Goal: Communication & Community: Answer question/provide support

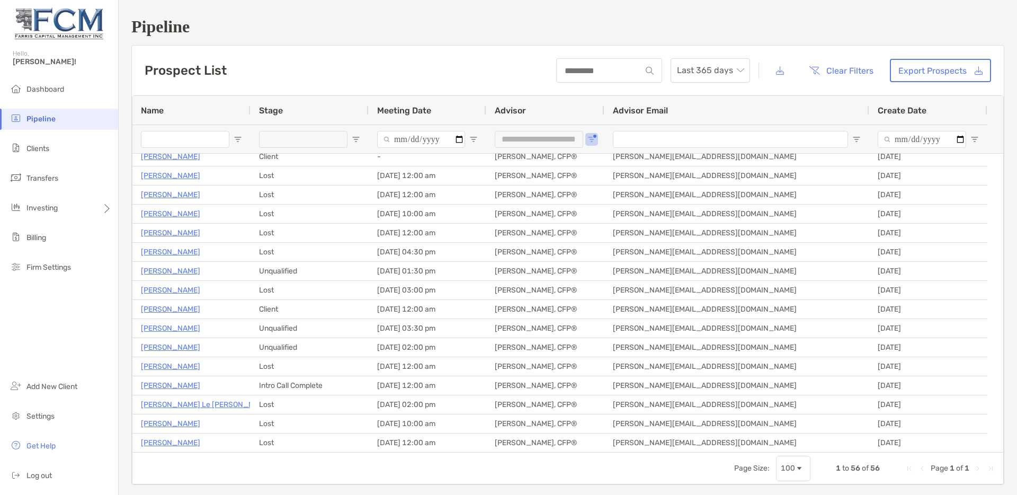
scroll to position [37, 0]
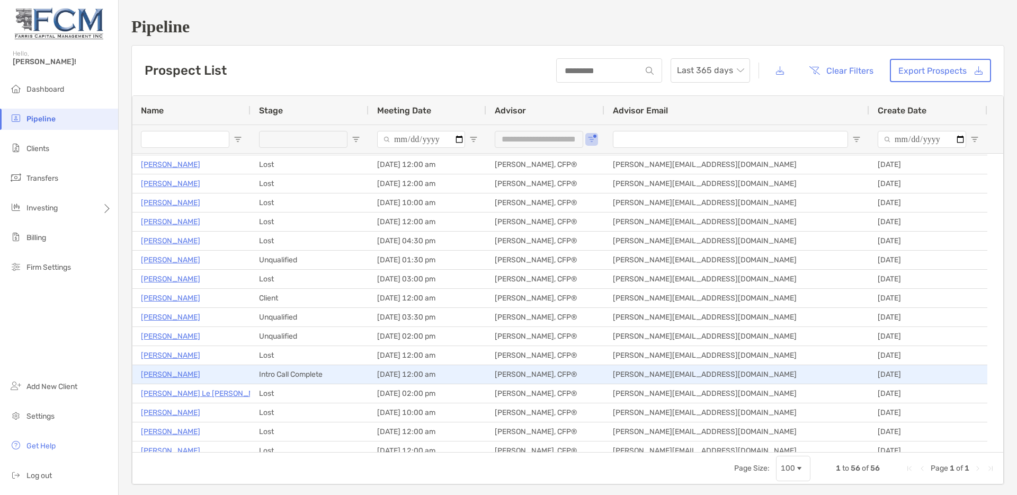
click at [163, 376] on p "[PERSON_NAME]" at bounding box center [170, 374] width 59 height 13
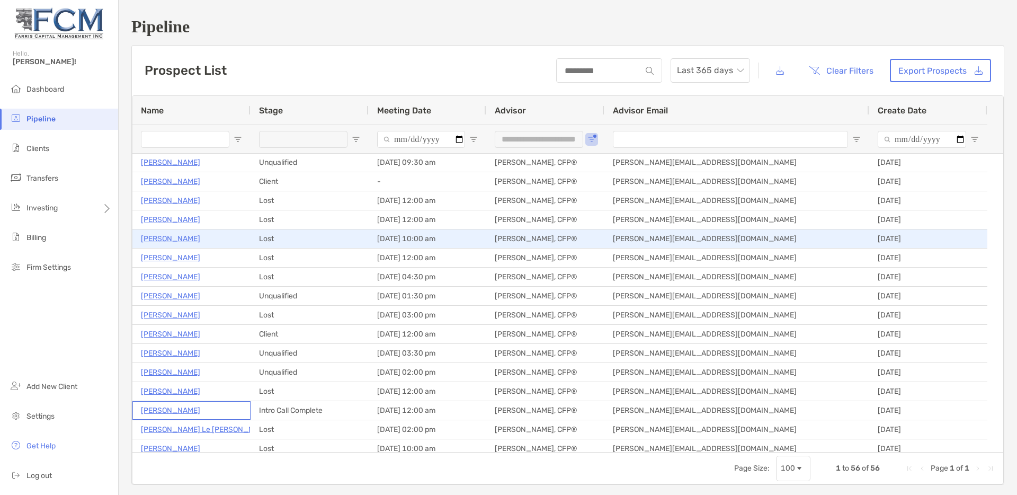
scroll to position [0, 0]
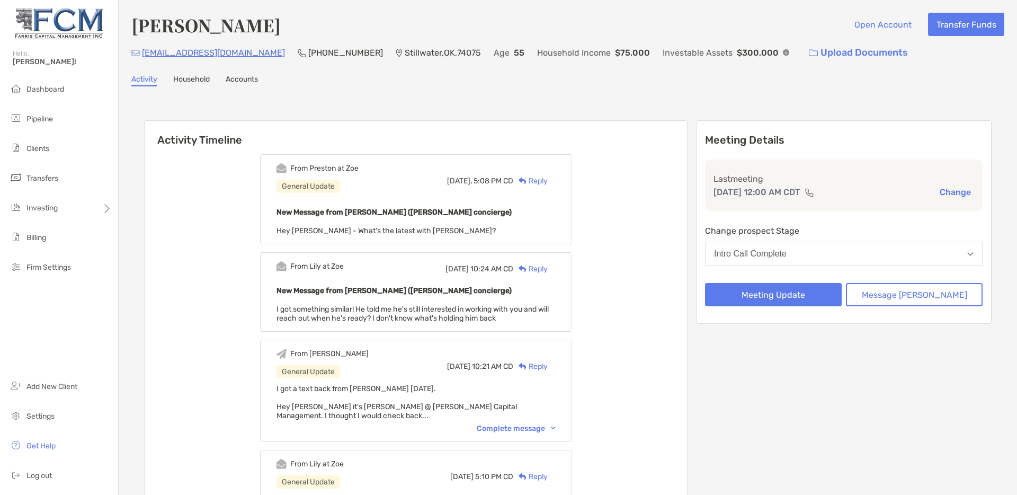
click at [548, 181] on div "Reply" at bounding box center [530, 180] width 34 height 11
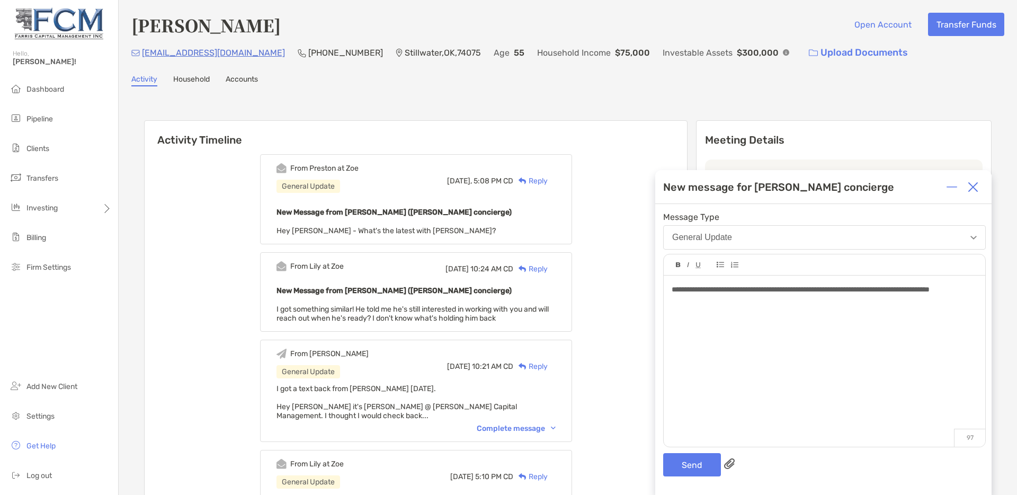
click at [930, 290] on span "**********" at bounding box center [801, 288] width 258 height 7
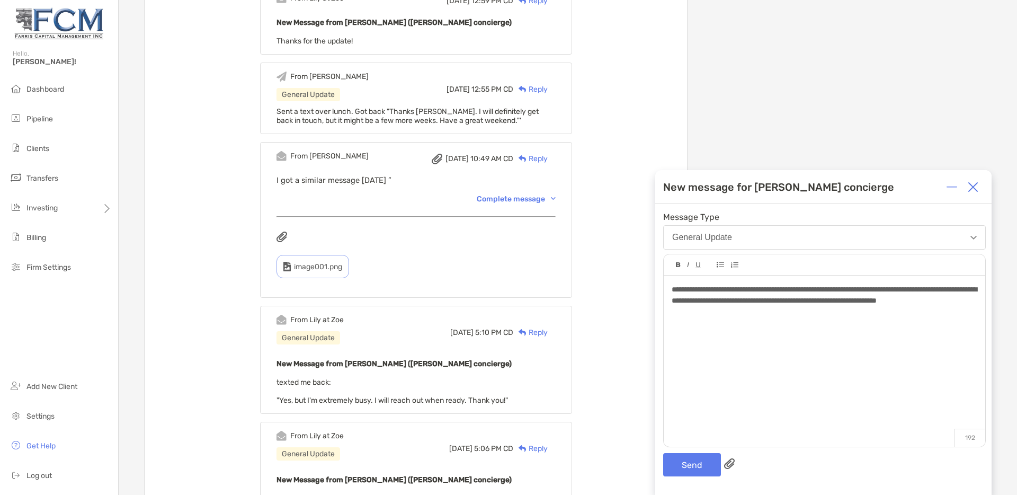
scroll to position [198, 0]
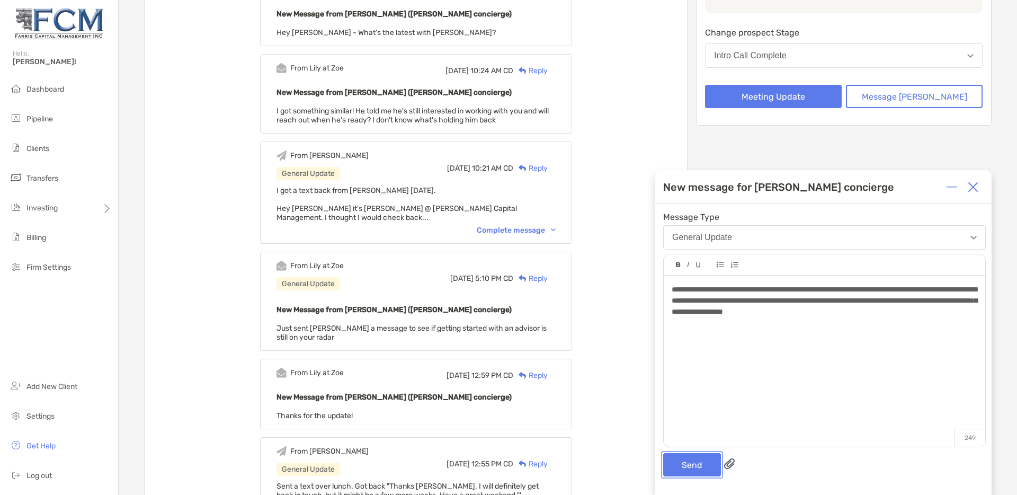
click at [694, 467] on button "Send" at bounding box center [692, 464] width 58 height 23
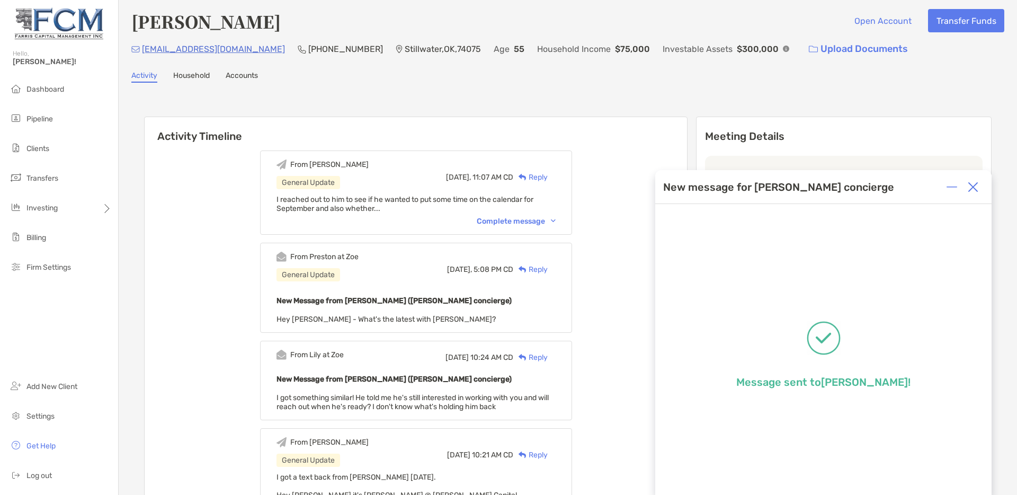
scroll to position [0, 0]
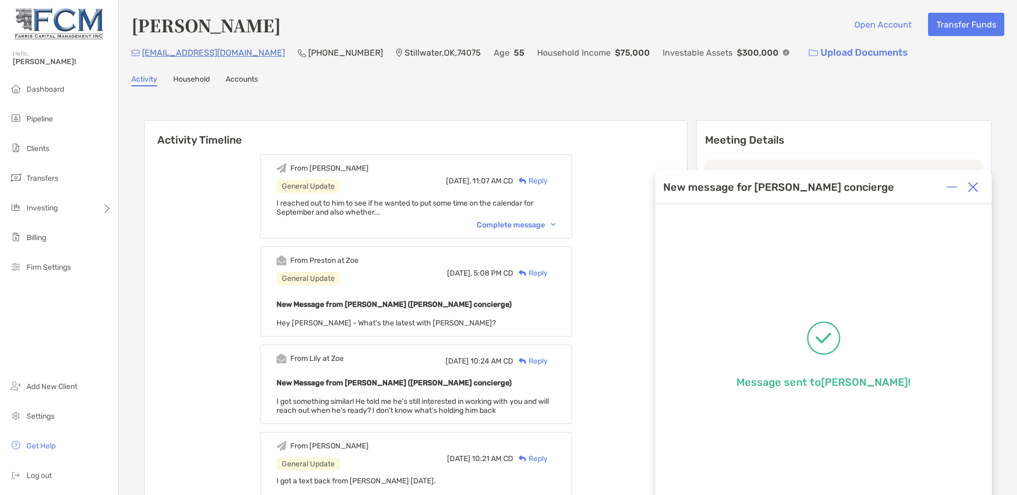
click at [975, 192] on img at bounding box center [973, 187] width 11 height 11
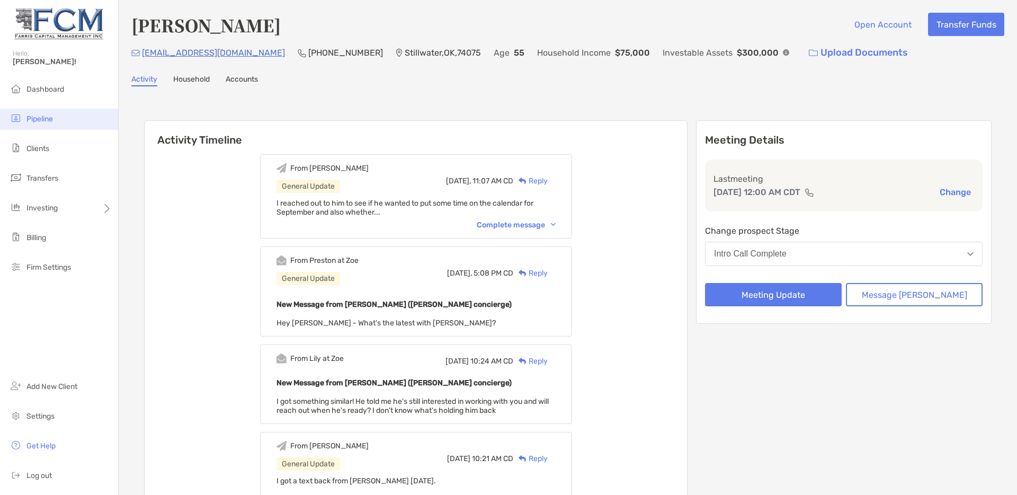
click at [41, 122] on span "Pipeline" at bounding box center [39, 118] width 26 height 9
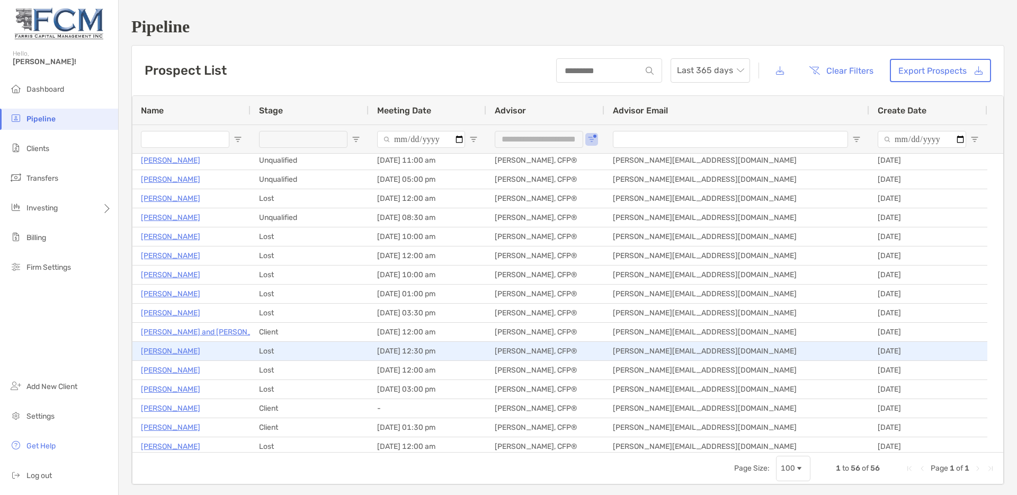
scroll to position [535, 0]
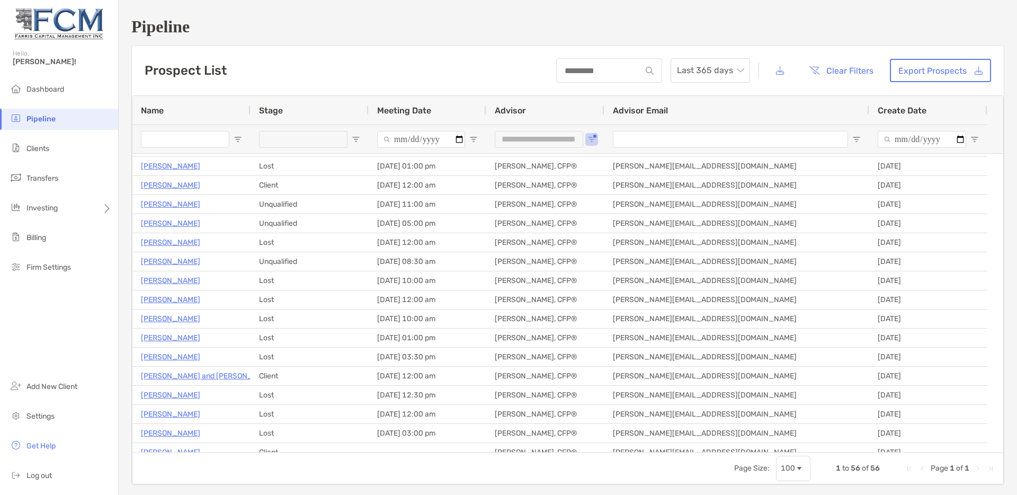
click at [360, 140] on span "Open Filter Menu" at bounding box center [356, 139] width 8 height 8
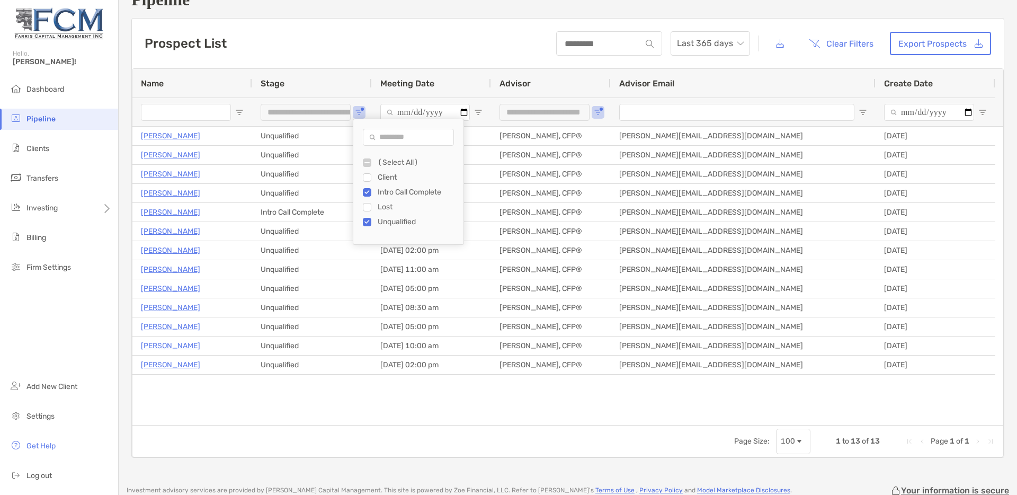
type input "**********"
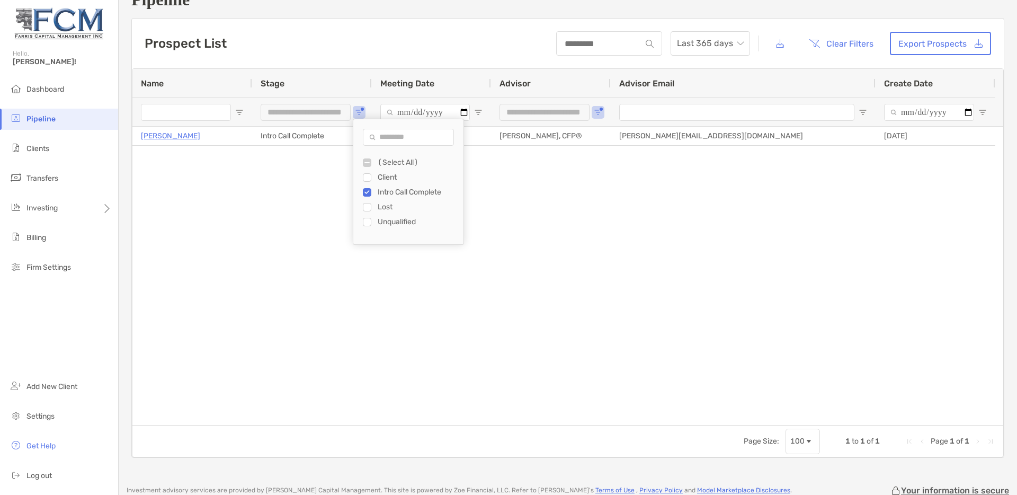
click at [228, 270] on div "Mike Yough Intro Call Complete 04/25/2025 - 12:00 am Justin Farris, CFP® justin…" at bounding box center [567, 276] width 871 height 298
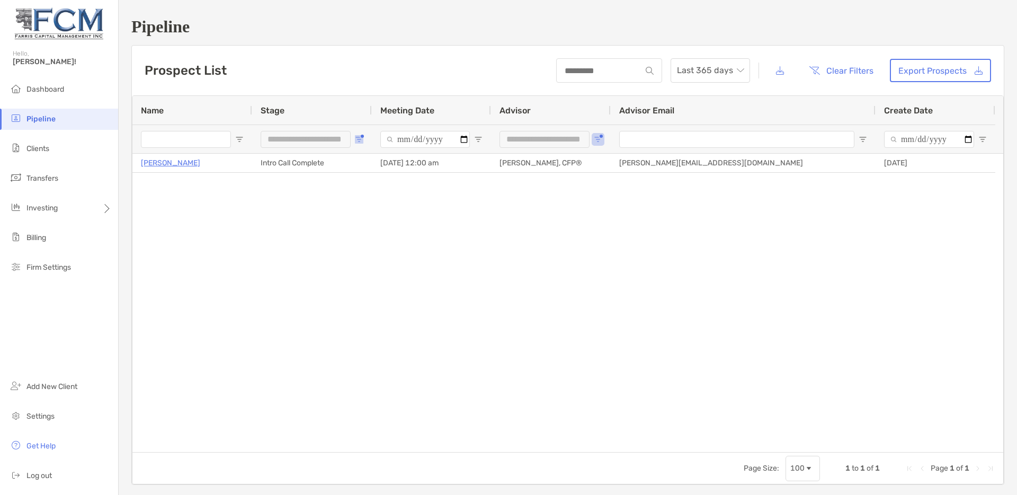
click at [358, 138] on span "Open Filter Menu" at bounding box center [359, 139] width 8 height 8
click at [600, 138] on span "Open Filter Menu" at bounding box center [598, 139] width 8 height 8
type input "**********"
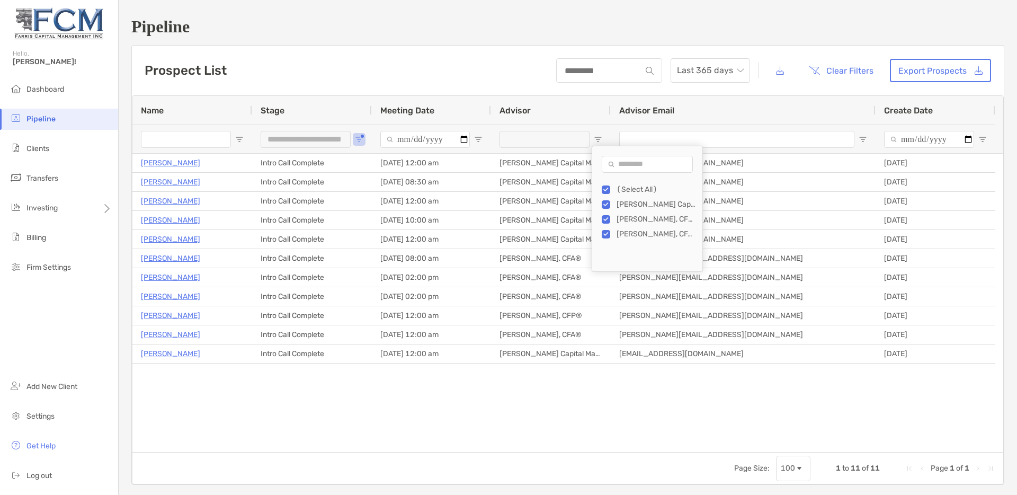
click at [338, 410] on div "Mike Yough Intro Call Complete 04/25/2025 - 12:00 am Justin Farris, CFP® justin…" at bounding box center [567, 303] width 871 height 298
click at [40, 150] on span "Clients" at bounding box center [37, 148] width 23 height 9
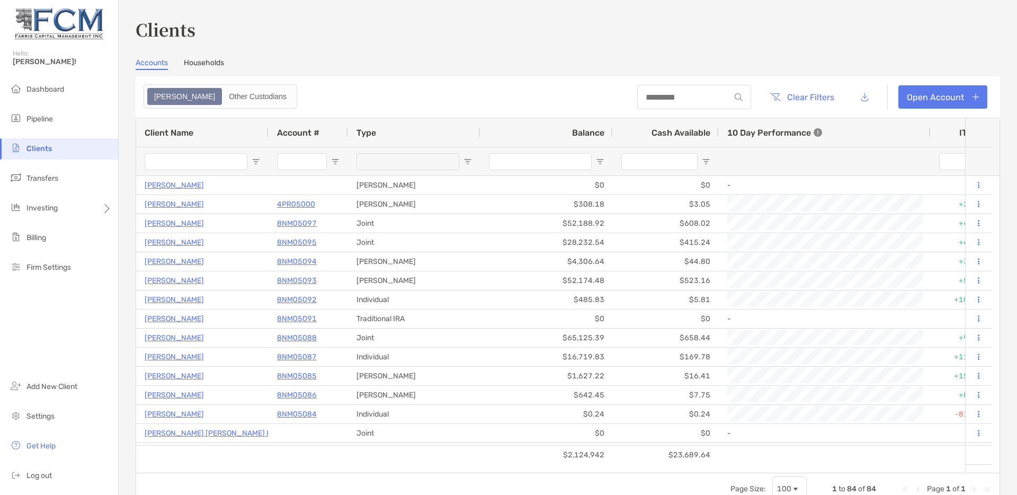
click at [604, 132] on span "Balance" at bounding box center [588, 133] width 32 height 10
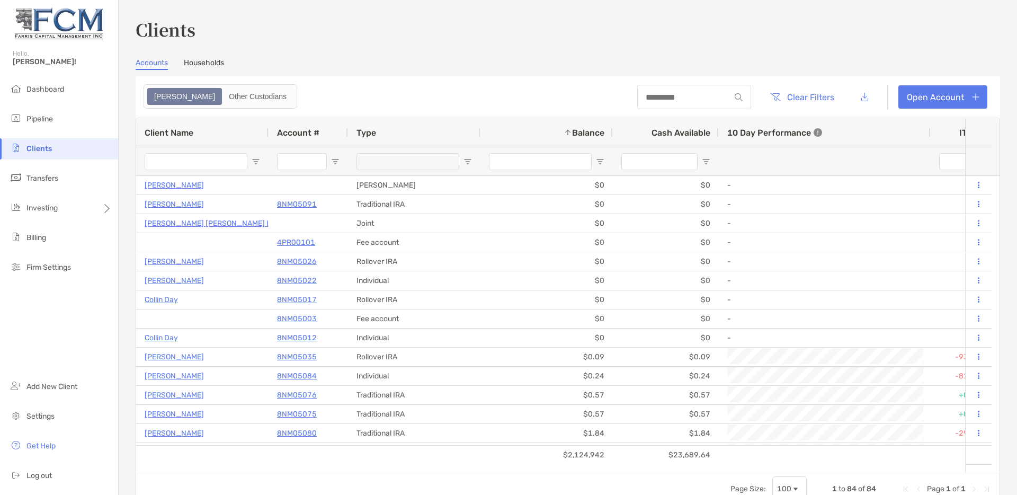
click at [604, 132] on span "Balance" at bounding box center [588, 133] width 32 height 10
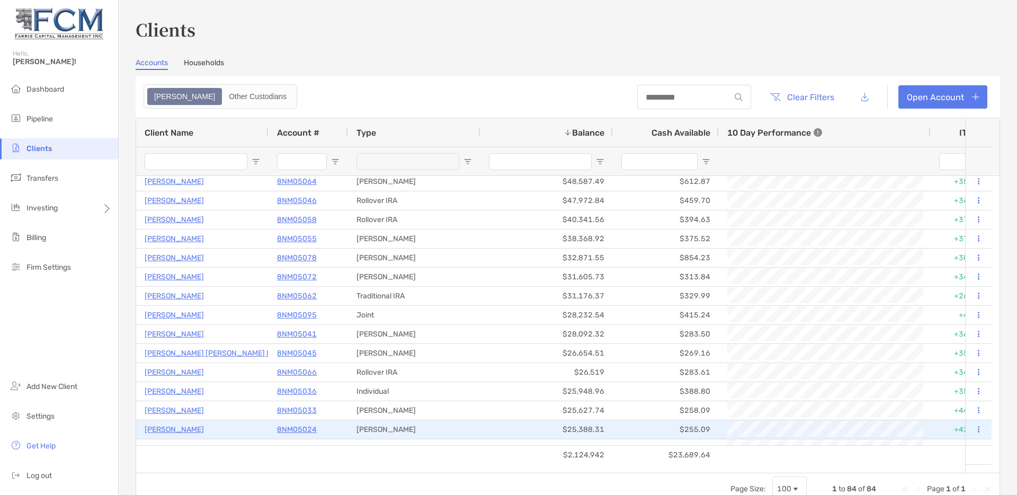
scroll to position [572, 0]
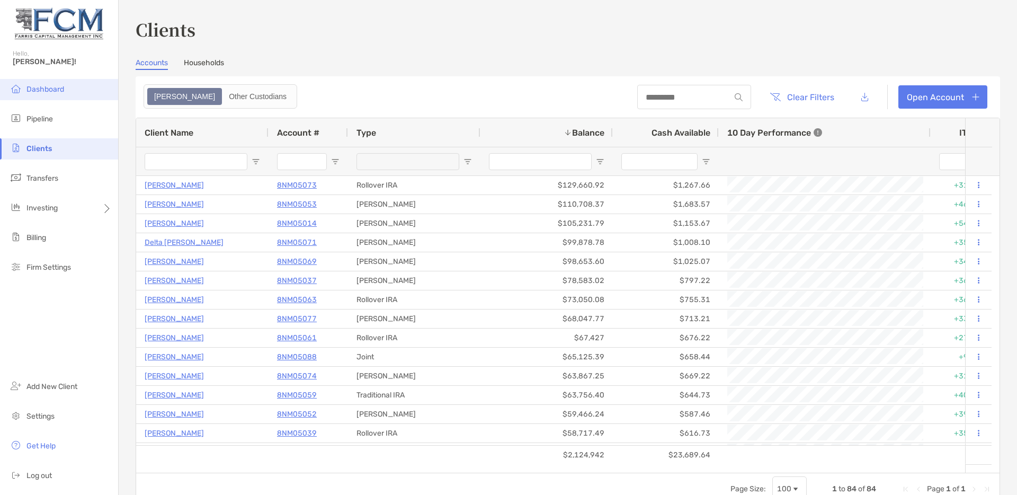
click at [42, 90] on span "Dashboard" at bounding box center [45, 89] width 38 height 9
